Goal: Information Seeking & Learning: Learn about a topic

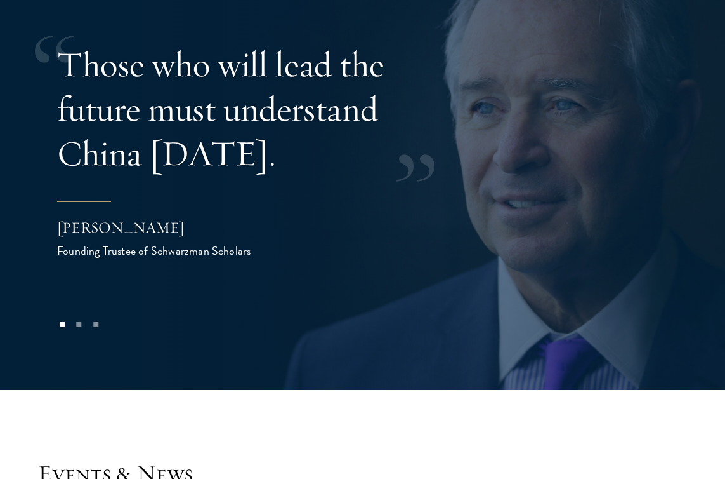
scroll to position [2812, 0]
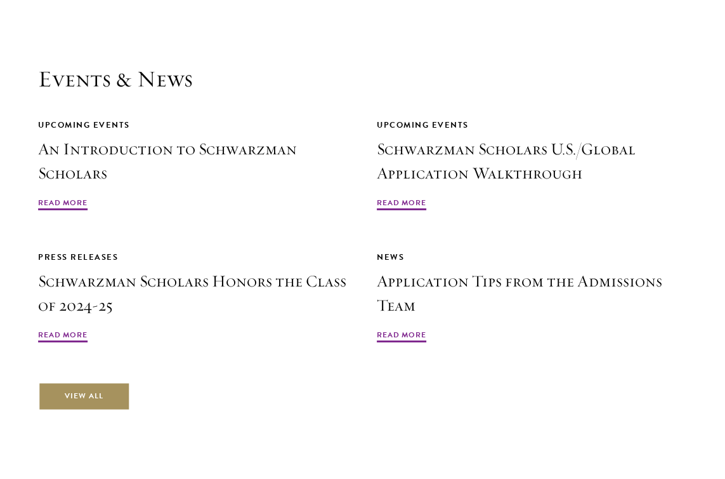
click at [63, 382] on link "View All" at bounding box center [84, 396] width 92 height 29
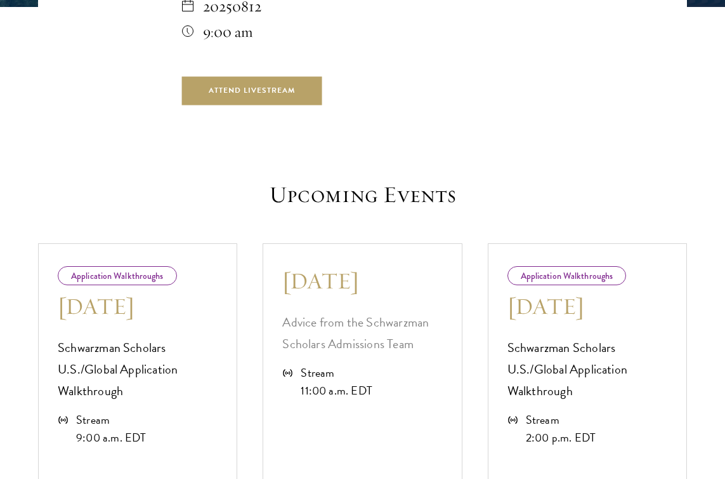
scroll to position [620, 0]
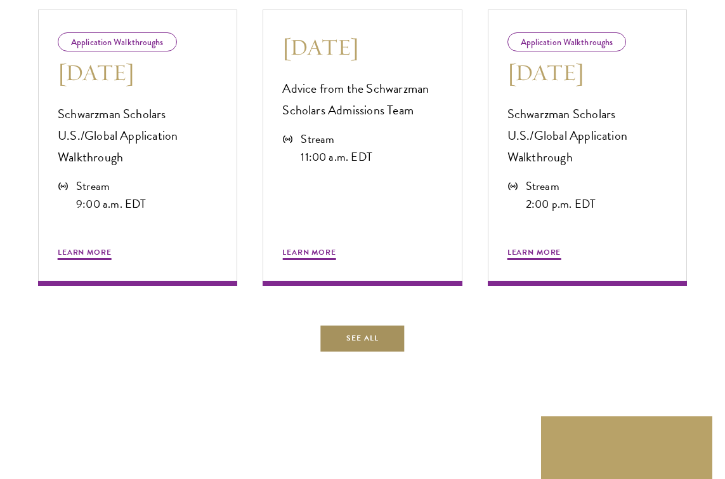
click at [370, 343] on link "See All" at bounding box center [363, 338] width 86 height 29
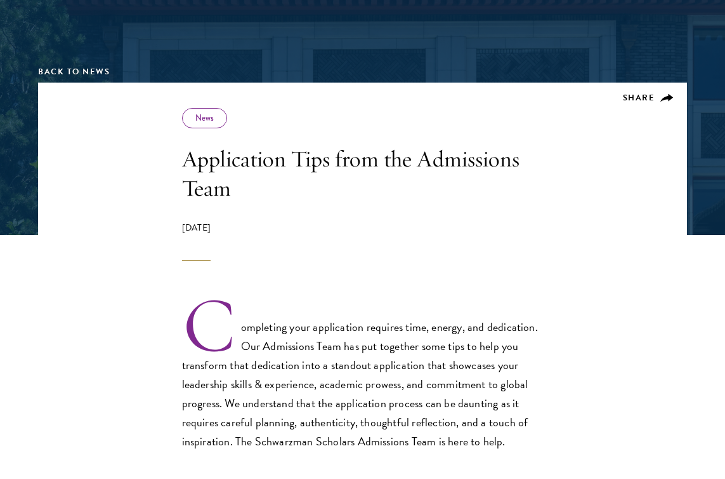
scroll to position [174, 0]
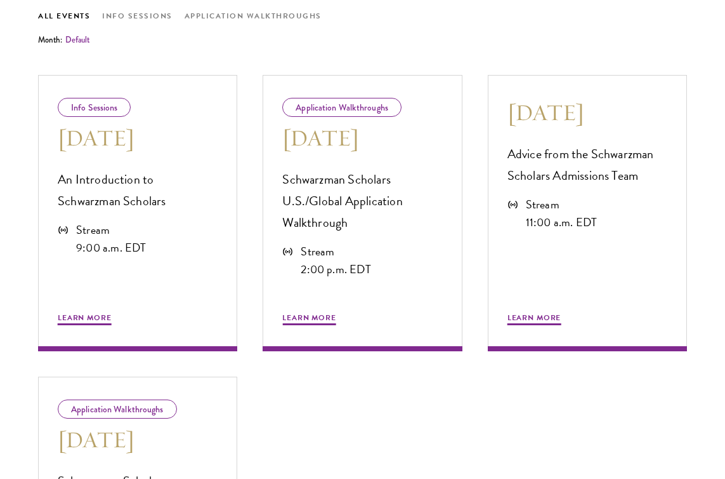
scroll to position [685, 0]
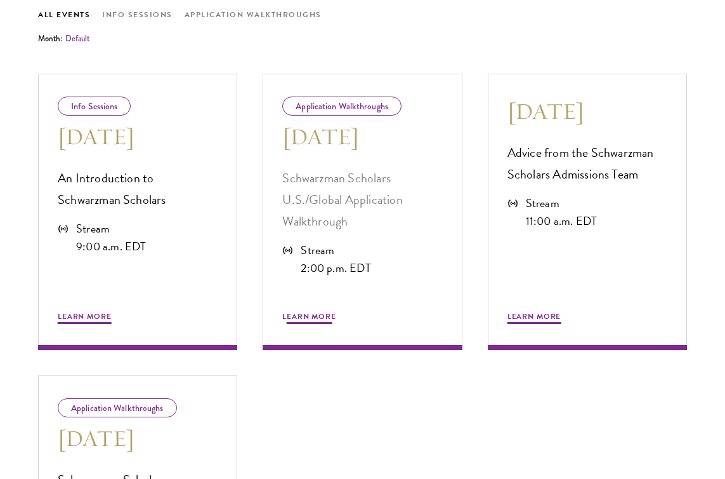
click at [332, 175] on p "Schwarzman Scholars U.S./Global Application Walkthrough" at bounding box center [362, 199] width 160 height 65
